Goal: Task Accomplishment & Management: Manage account settings

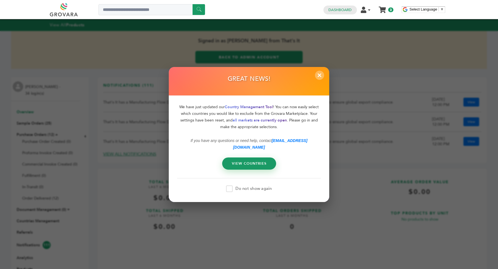
click at [318, 80] on span "×" at bounding box center [319, 75] width 9 height 9
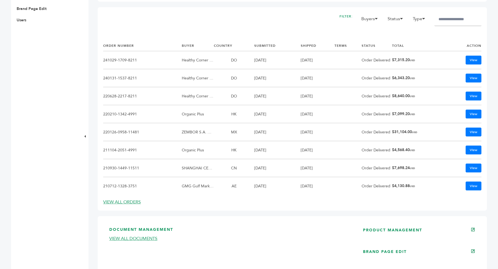
scroll to position [274, 0]
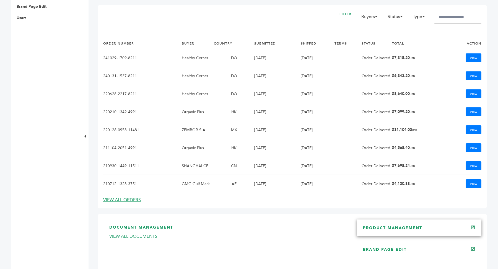
click at [388, 226] on link "PRODUCT MANAGEMENT" at bounding box center [392, 227] width 59 height 5
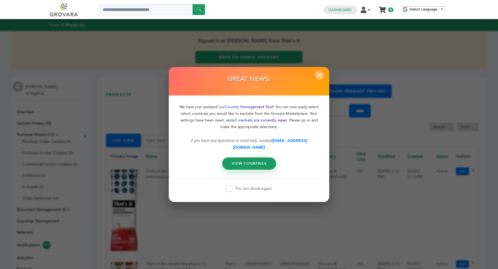
click at [320, 78] on span "×" at bounding box center [319, 75] width 9 height 9
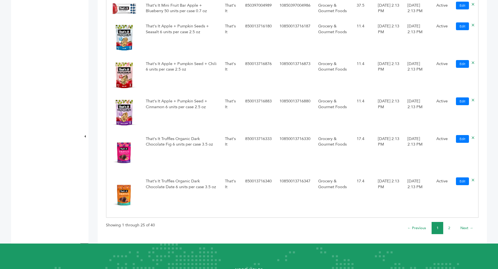
scroll to position [1222, 0]
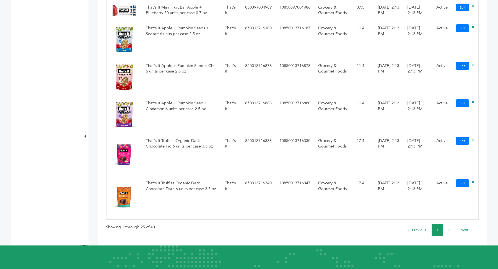
click at [447, 234] on li "2" at bounding box center [449, 230] width 12 height 12
click at [448, 232] on link "2" at bounding box center [449, 229] width 2 height 5
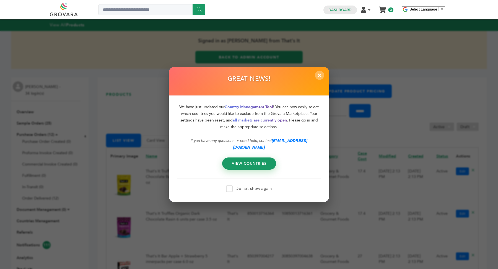
click at [323, 80] on span "×" at bounding box center [319, 75] width 9 height 9
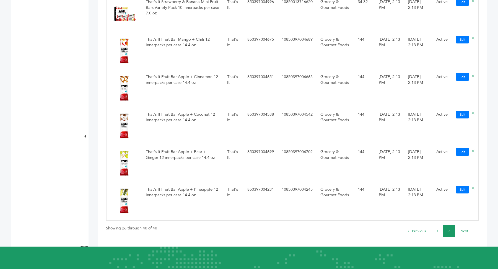
scroll to position [646, 0]
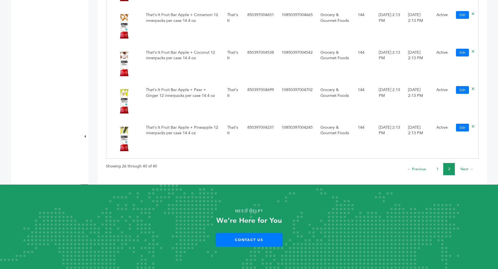
click at [436, 168] on li "1" at bounding box center [437, 169] width 12 height 12
click at [437, 168] on link "1" at bounding box center [437, 168] width 2 height 5
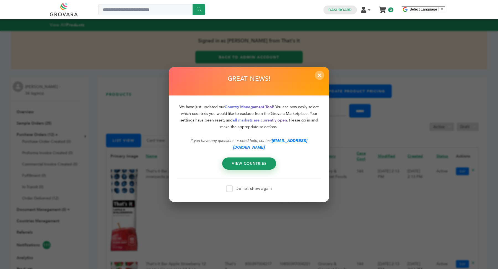
click at [320, 78] on span "×" at bounding box center [319, 75] width 9 height 9
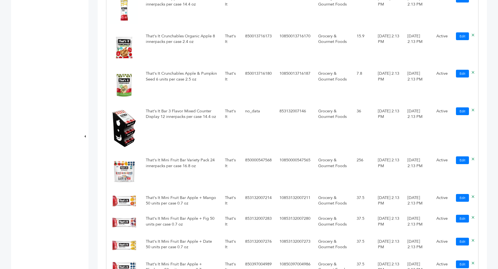
scroll to position [969, 0]
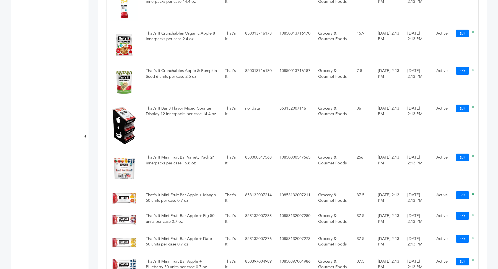
click at [127, 81] on img at bounding box center [124, 82] width 28 height 28
click at [463, 73] on link "Edit" at bounding box center [462, 71] width 13 height 8
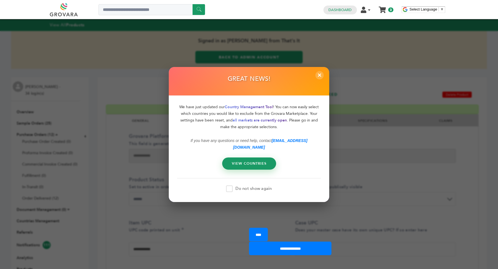
click at [228, 188] on span at bounding box center [229, 188] width 7 height 7
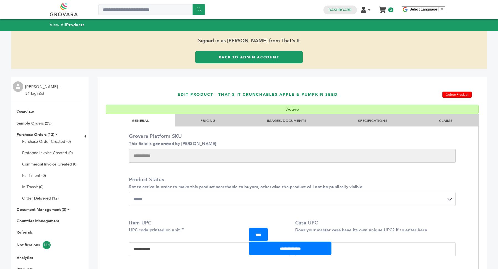
click at [288, 116] on li "IMAGES/DOCUMENTS" at bounding box center [286, 120] width 91 height 12
click at [287, 120] on link "IMAGES/DOCUMENTS" at bounding box center [287, 120] width 40 height 4
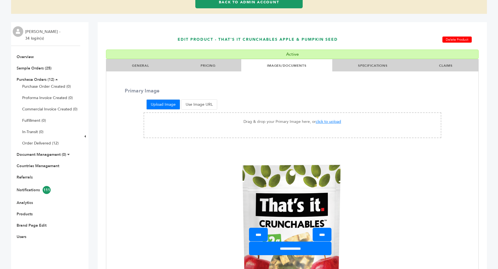
scroll to position [62, 0]
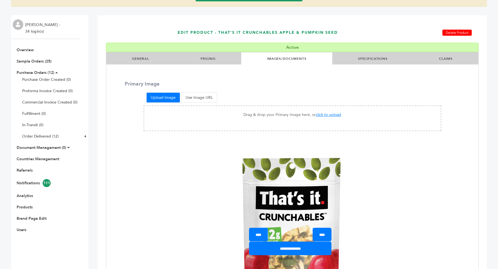
click at [140, 60] on link "GENERAL" at bounding box center [140, 58] width 17 height 4
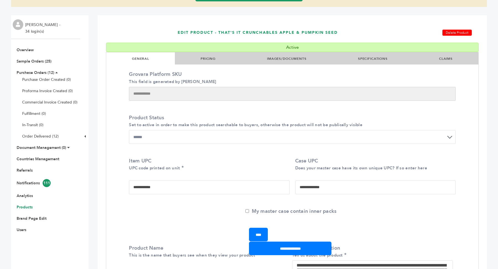
click at [26, 209] on link "Products" at bounding box center [25, 206] width 16 height 5
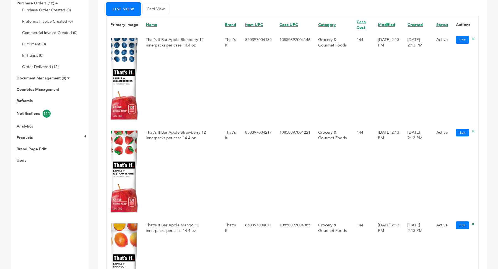
scroll to position [135, 0]
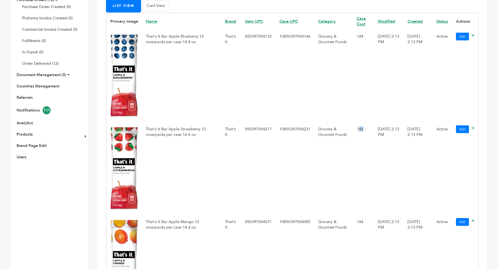
drag, startPoint x: 358, startPoint y: 128, endPoint x: 367, endPoint y: 129, distance: 9.4
click at [367, 129] on td "144" at bounding box center [363, 169] width 21 height 93
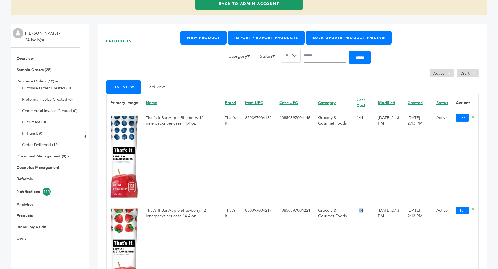
scroll to position [67, 0]
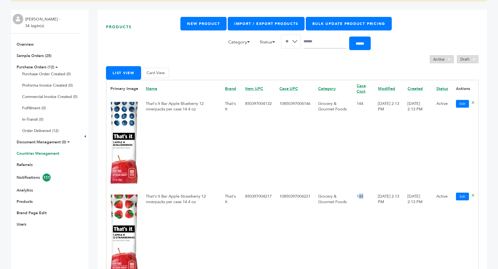
click at [46, 154] on link "Countries Management" at bounding box center [38, 153] width 43 height 5
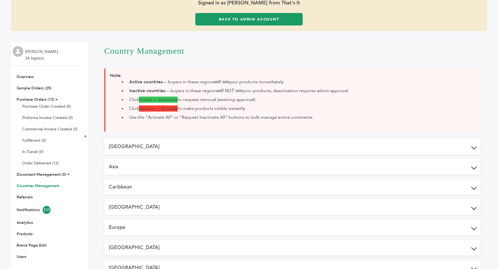
scroll to position [38, 0]
click at [273, 22] on link "Back to Admin Account" at bounding box center [248, 19] width 107 height 12
